Goal: Task Accomplishment & Management: Manage account settings

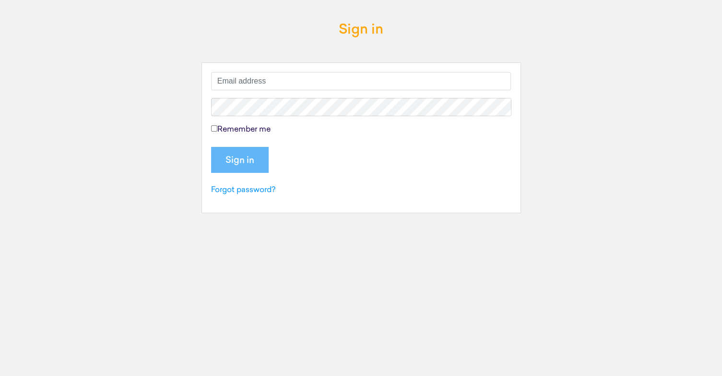
click at [247, 88] on input "text" at bounding box center [361, 81] width 300 height 18
type input "calebgittens@hotmail.com"
click at [211, 147] on input "Sign in" at bounding box center [240, 160] width 58 height 26
